Goal: Ask a question

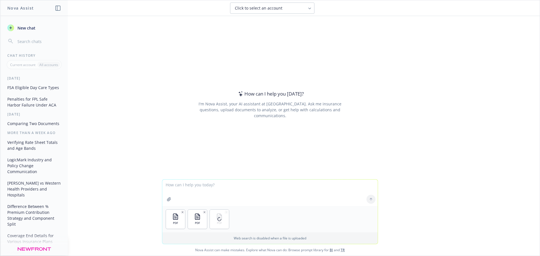
click at [210, 188] on textarea at bounding box center [270, 193] width 216 height 26
click at [192, 185] on textarea "Do the medical rates match the rate sheet" at bounding box center [270, 193] width 216 height 26
click at [266, 185] on textarea "Do the medical renewal rates match the rate sheet" at bounding box center [270, 193] width 216 height 26
type textarea "Do the medical renewal rates match the rate sheet?"
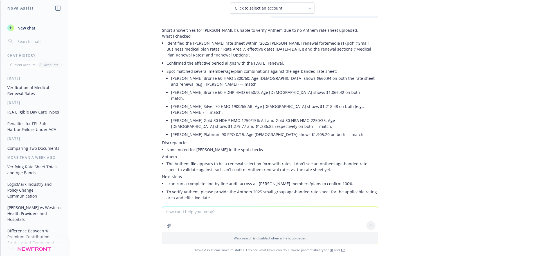
scroll to position [55, 0]
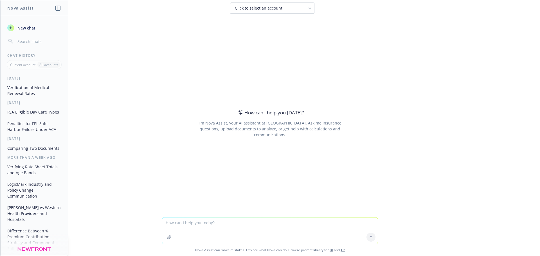
click at [234, 228] on textarea at bounding box center [270, 231] width 216 height 26
type textarea "2025 FSA limits"
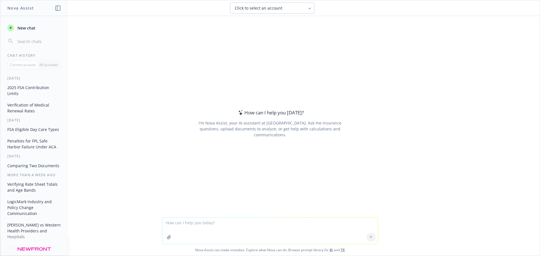
click at [305, 234] on textarea at bounding box center [270, 231] width 216 height 26
type textarea "2026 FSA limits"
